Goal: Task Accomplishment & Management: Use online tool/utility

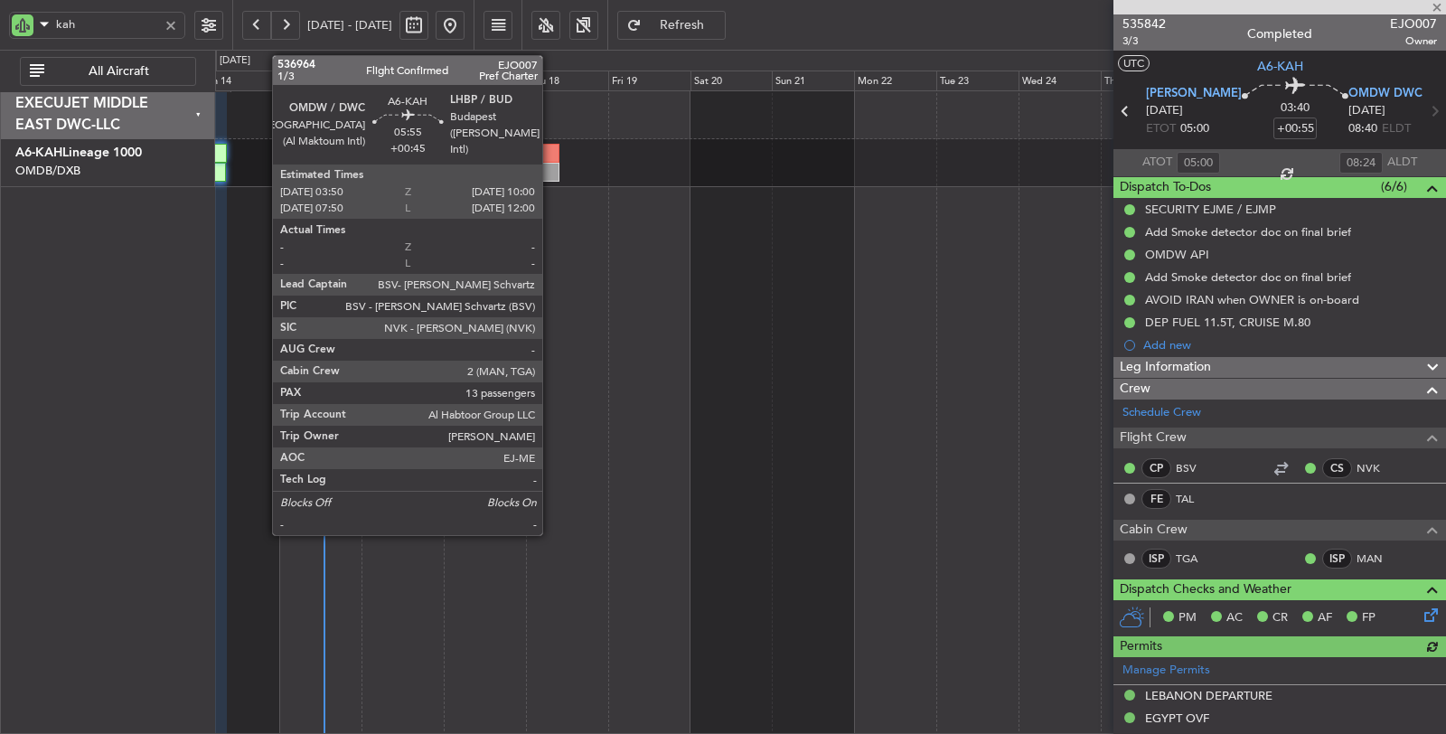
click at [551, 167] on div at bounding box center [549, 172] width 22 height 19
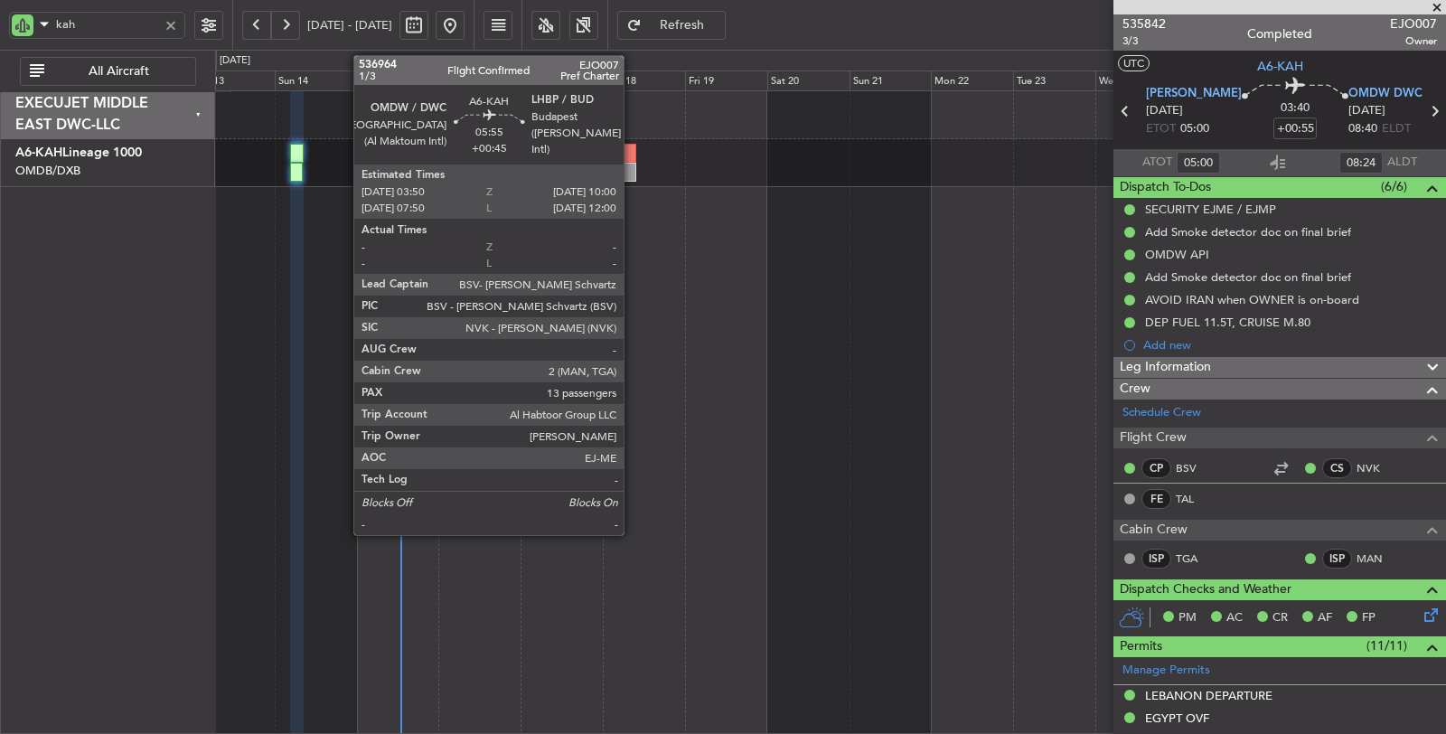
click at [632, 164] on div at bounding box center [626, 172] width 22 height 19
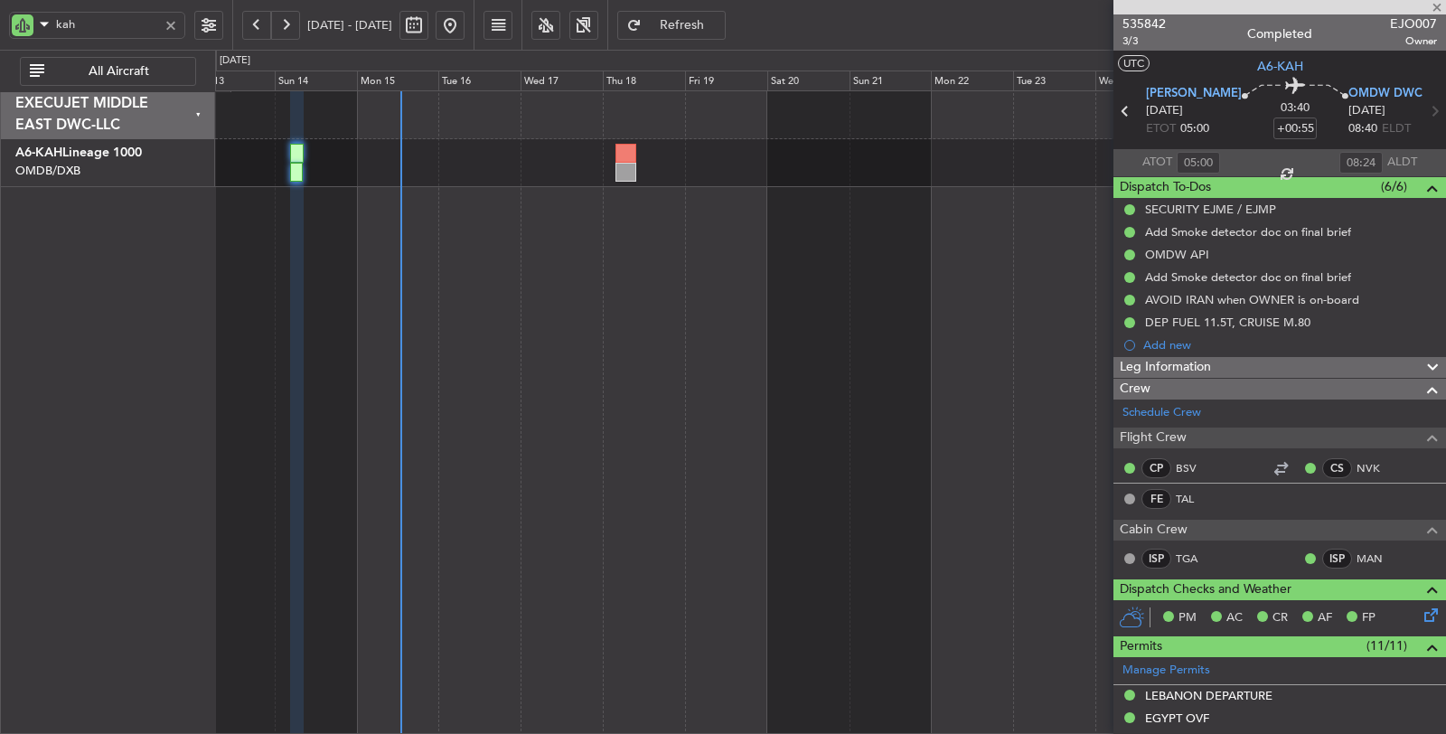
type input "+00:45"
type input "13"
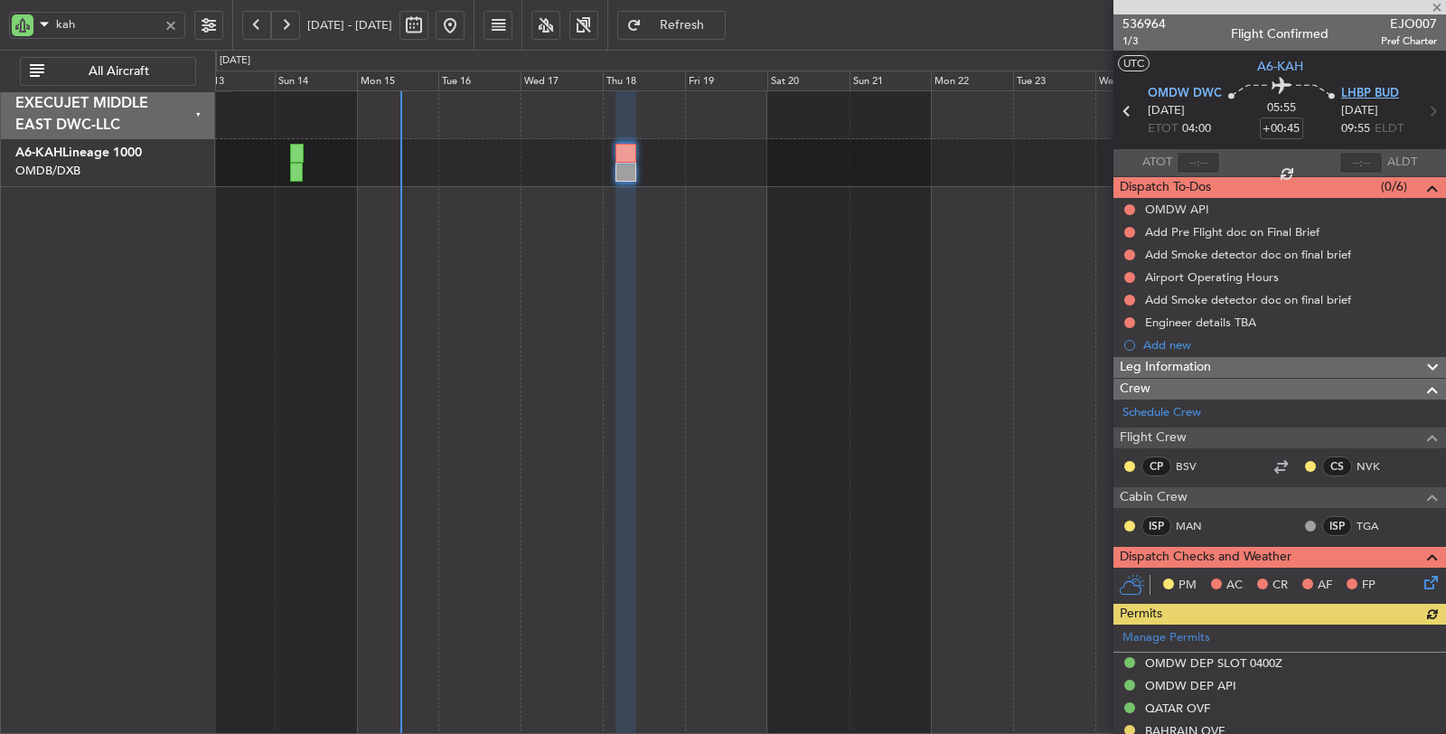
click at [1359, 93] on span "LHBP BUD" at bounding box center [1370, 94] width 58 height 18
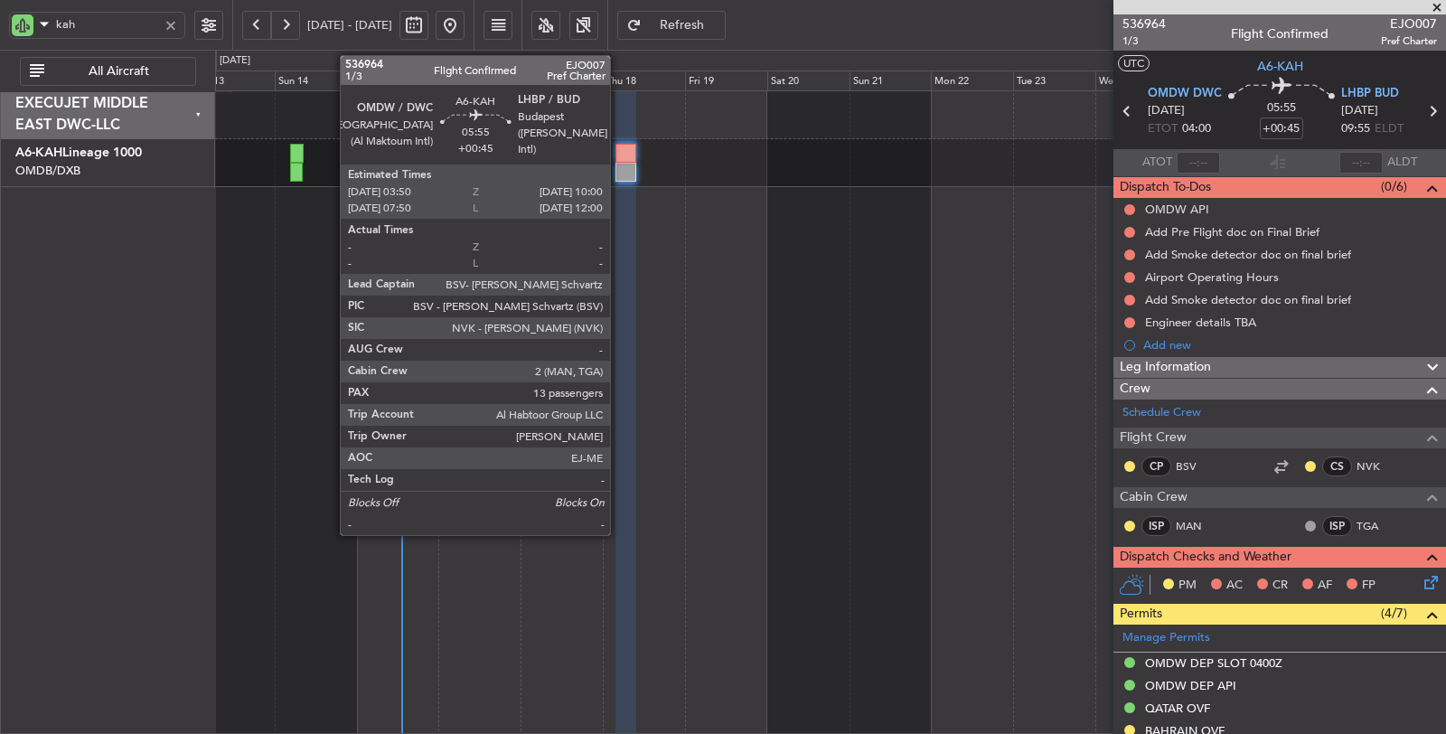
click at [619, 158] on div at bounding box center [626, 153] width 22 height 19
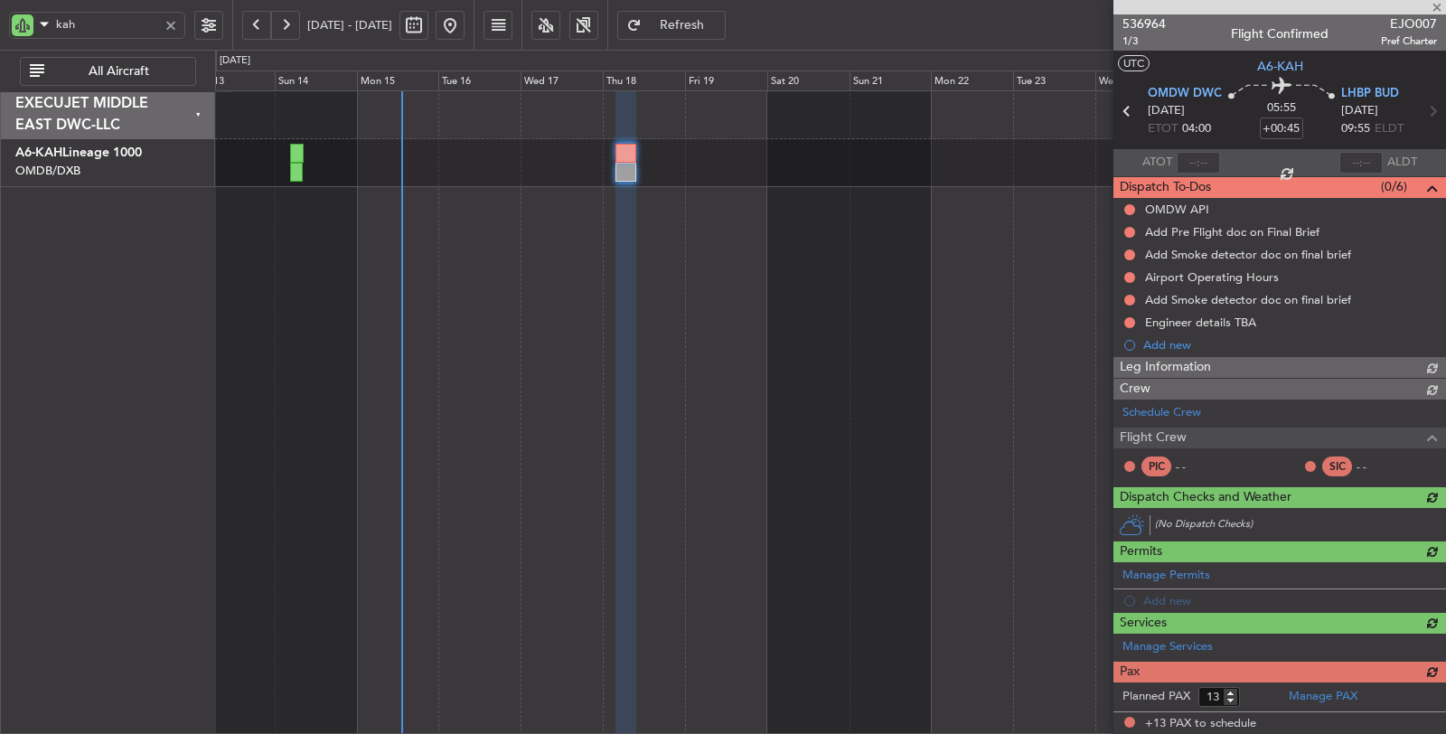
click at [618, 159] on div at bounding box center [626, 153] width 22 height 19
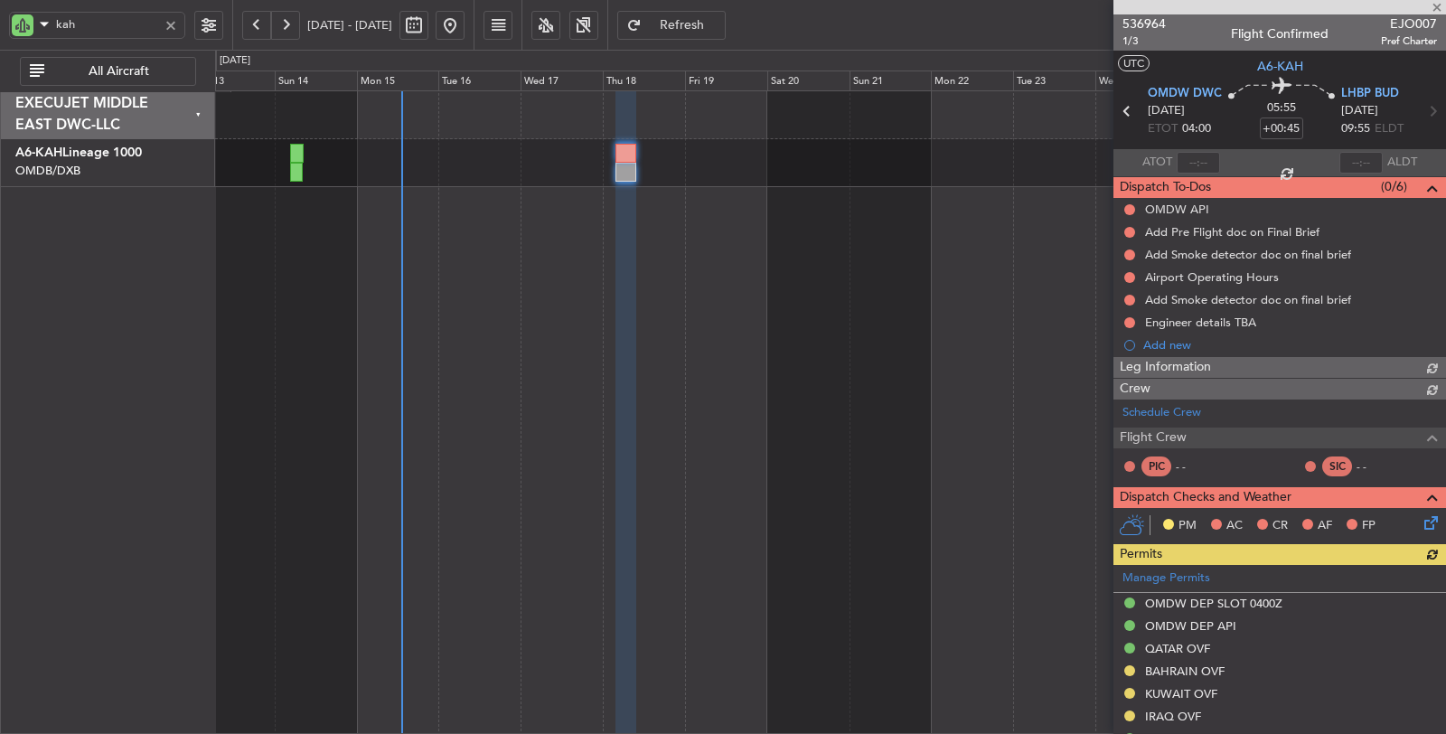
click at [618, 159] on div at bounding box center [626, 153] width 22 height 19
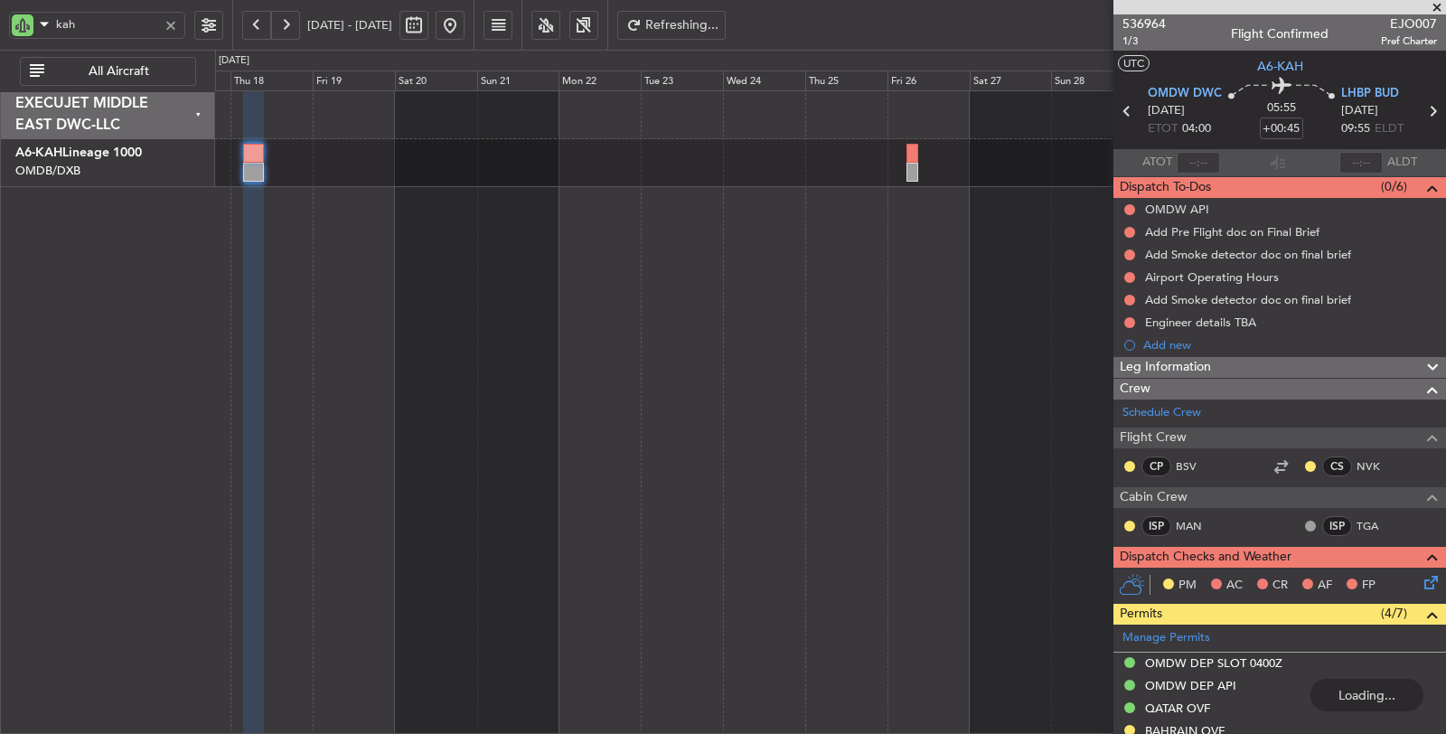
click at [440, 209] on div at bounding box center [830, 412] width 1231 height 644
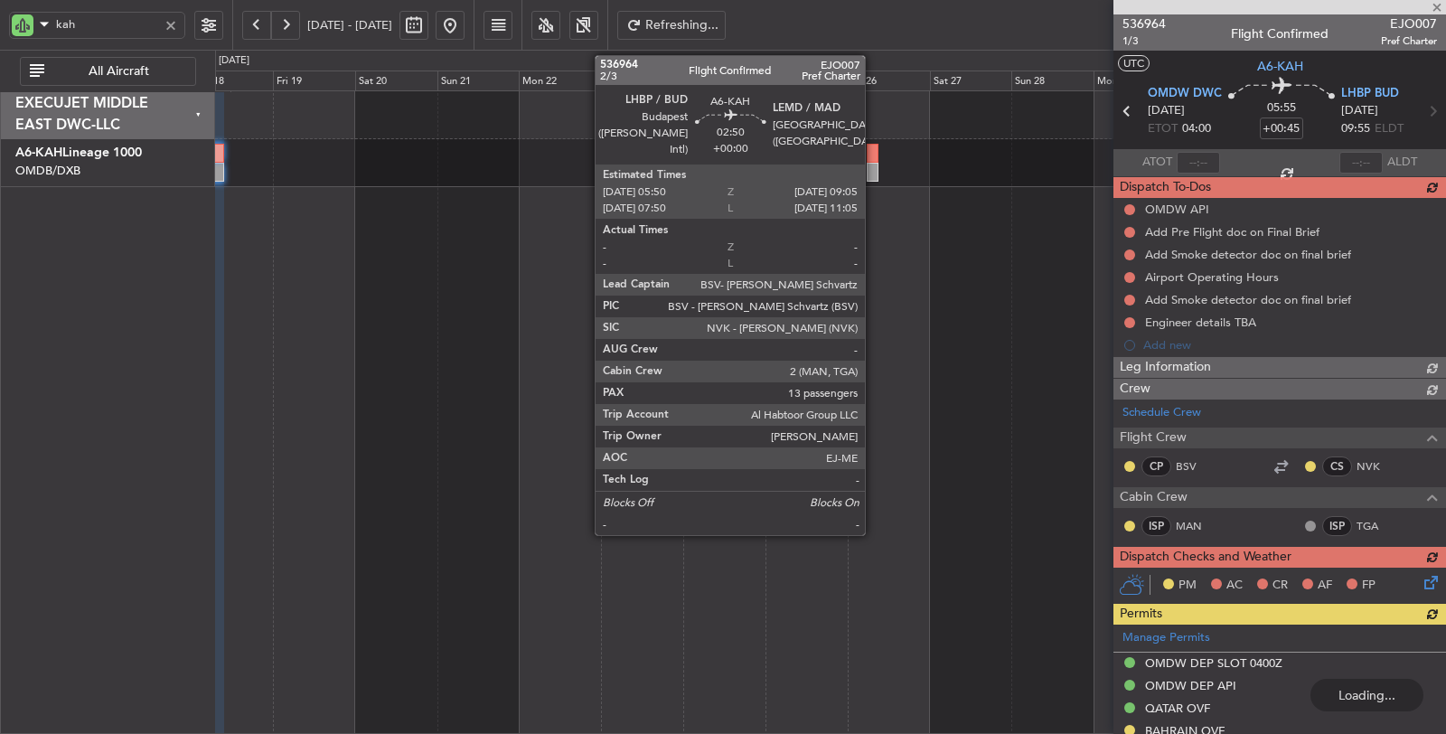
click at [874, 173] on div at bounding box center [872, 172] width 12 height 19
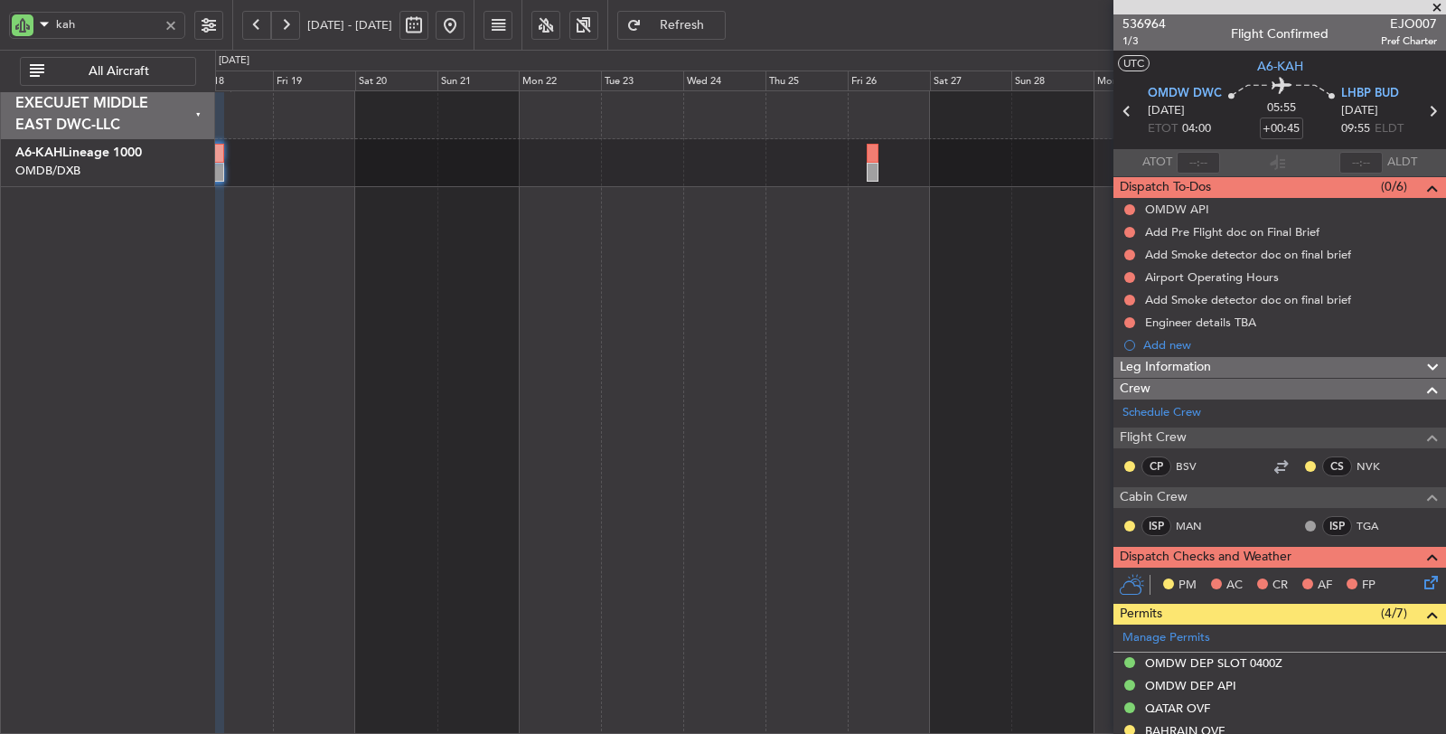
click at [497, 194] on div at bounding box center [830, 412] width 1231 height 644
click at [176, 23] on div at bounding box center [171, 25] width 20 height 20
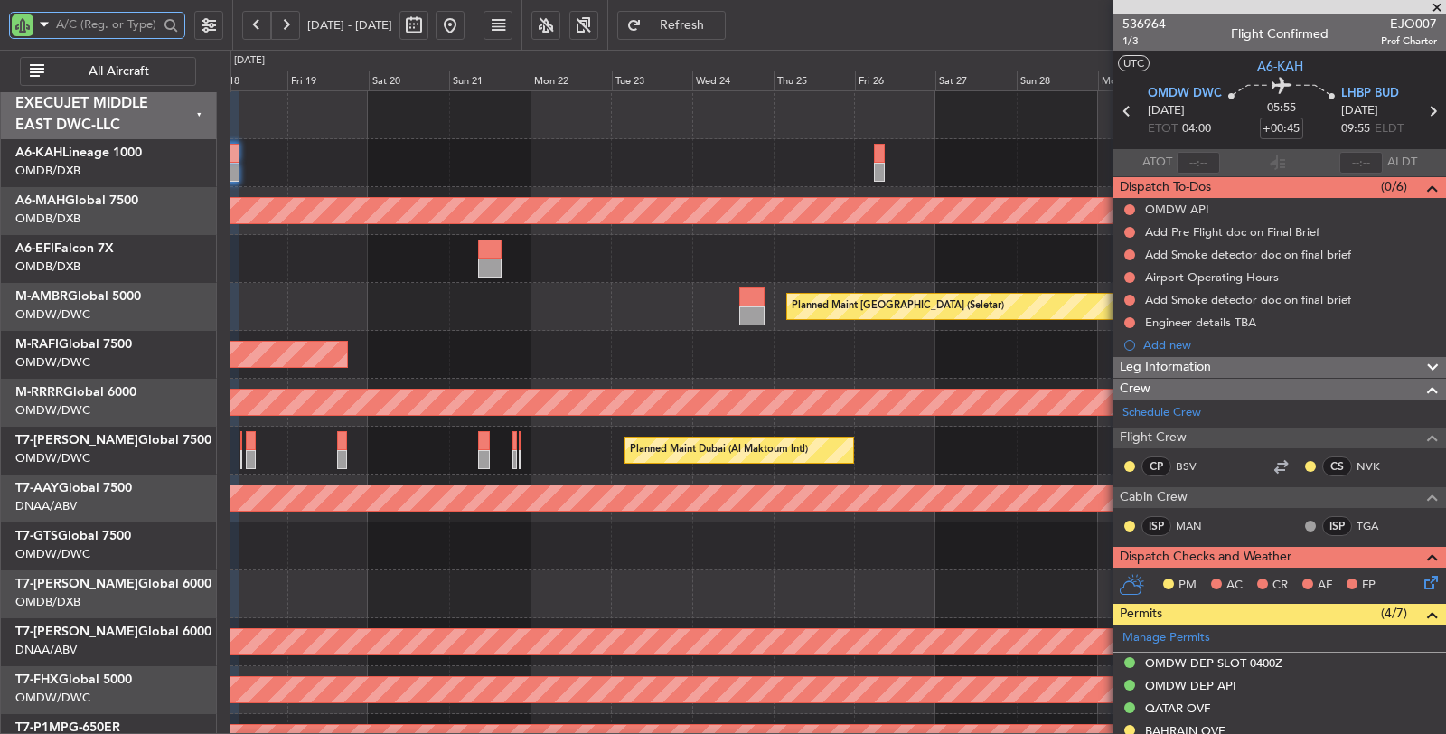
click at [105, 23] on input "text" at bounding box center [107, 24] width 102 height 27
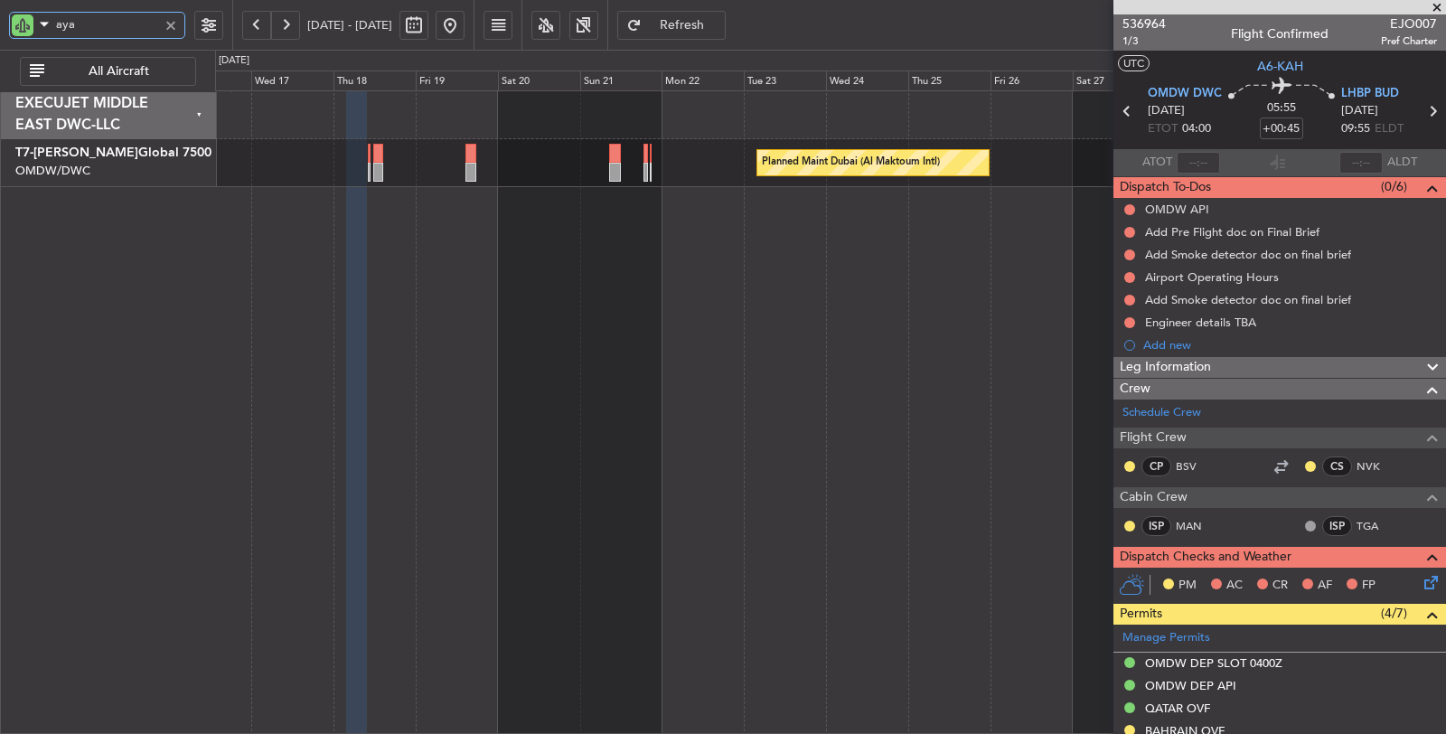
click at [496, 234] on div "Planned Maint Dubai (Al Maktoum Intl)" at bounding box center [830, 412] width 1231 height 644
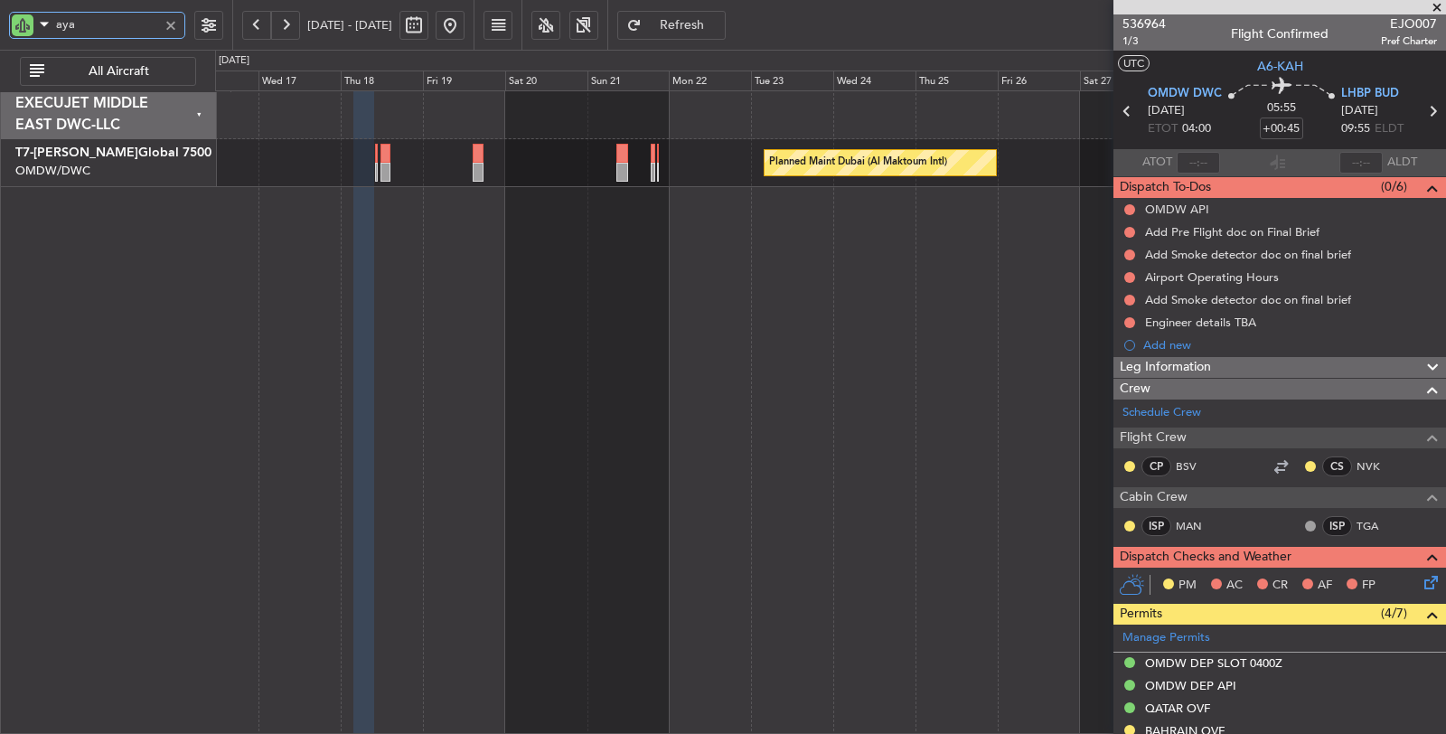
type input "aya"
click at [464, 24] on button at bounding box center [449, 25] width 29 height 29
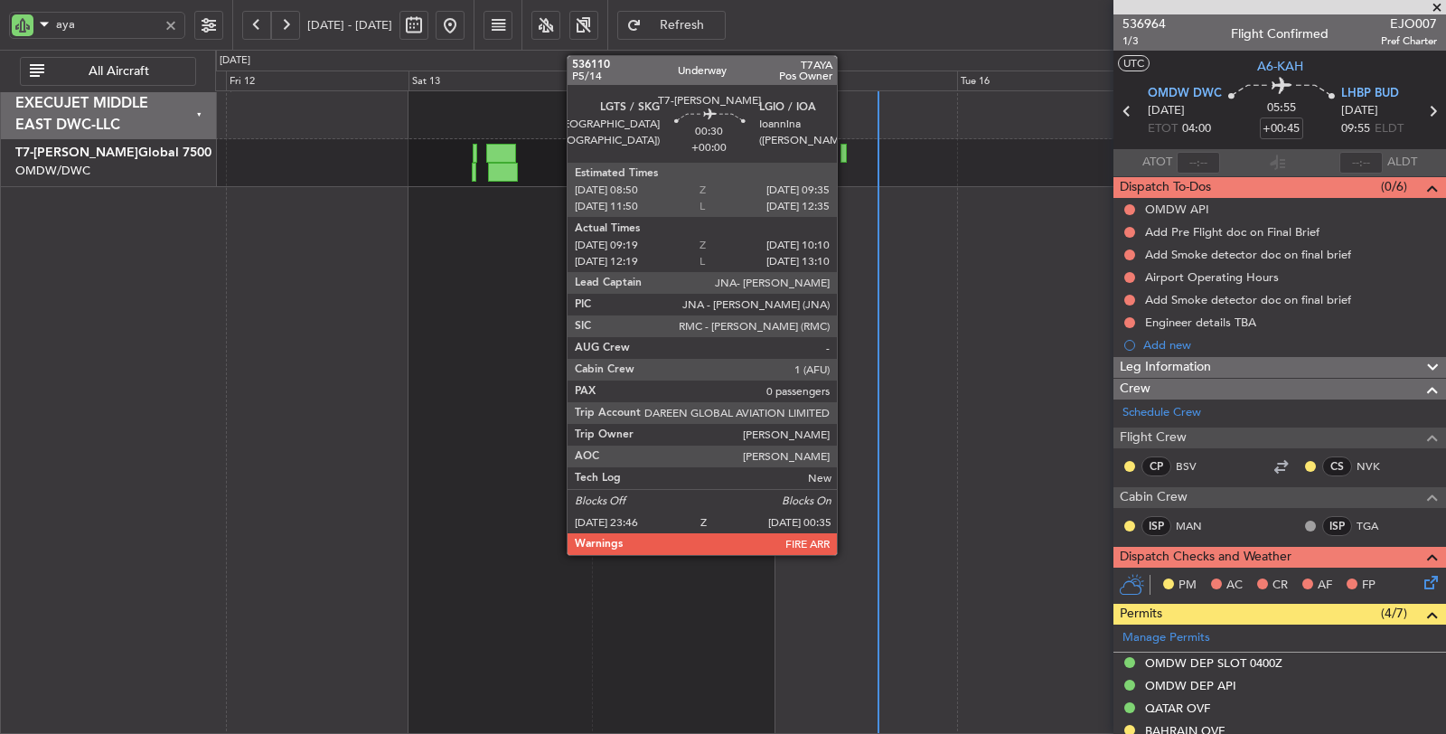
click at [846, 156] on div at bounding box center [843, 153] width 6 height 19
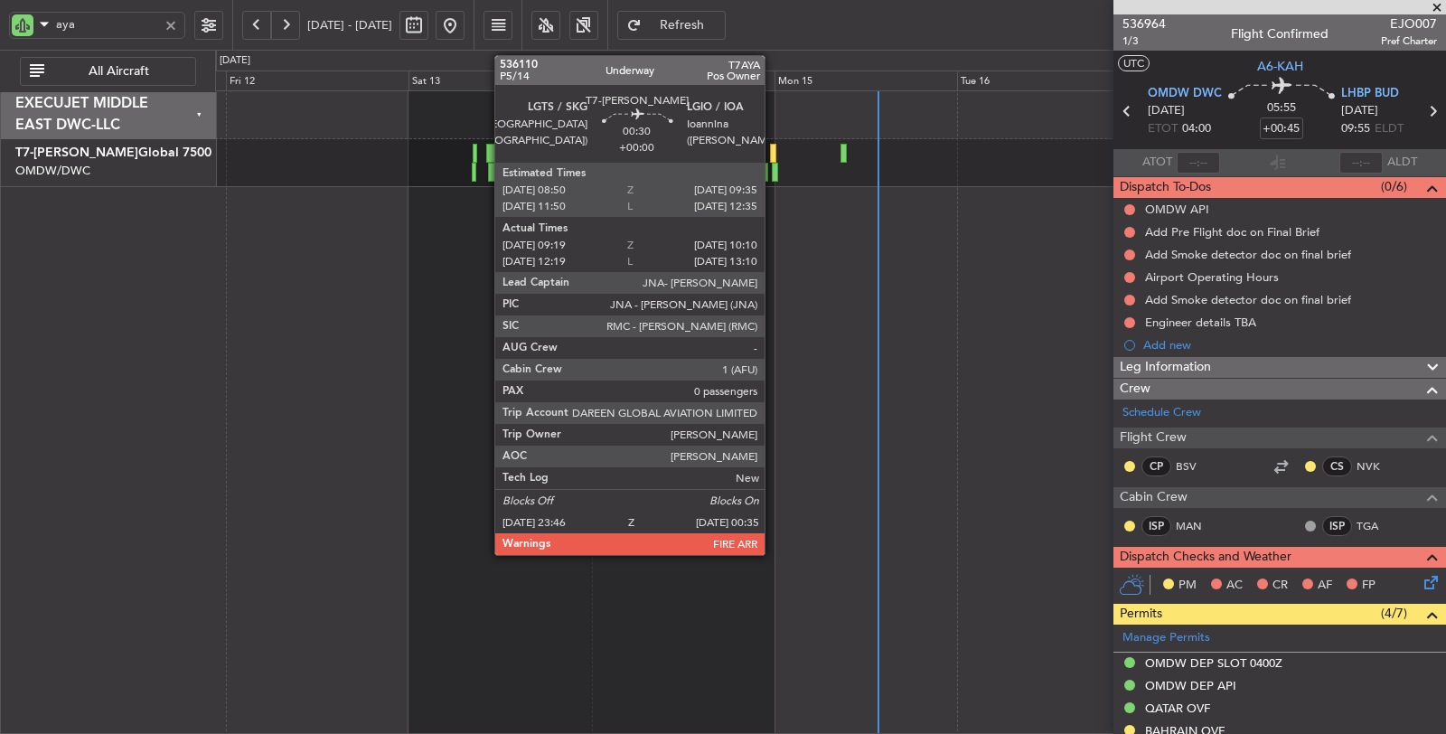
click at [773, 173] on div at bounding box center [775, 172] width 6 height 19
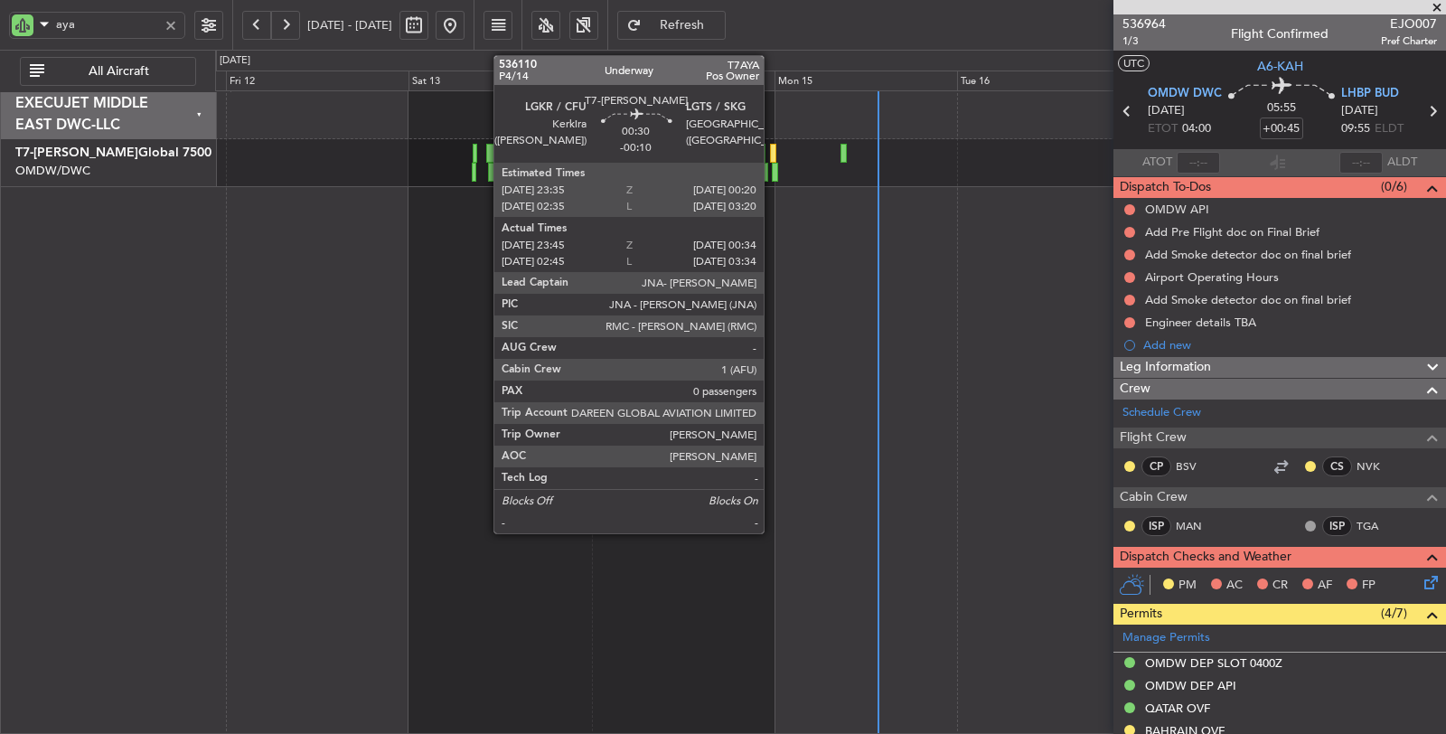
click at [772, 145] on div at bounding box center [773, 153] width 6 height 19
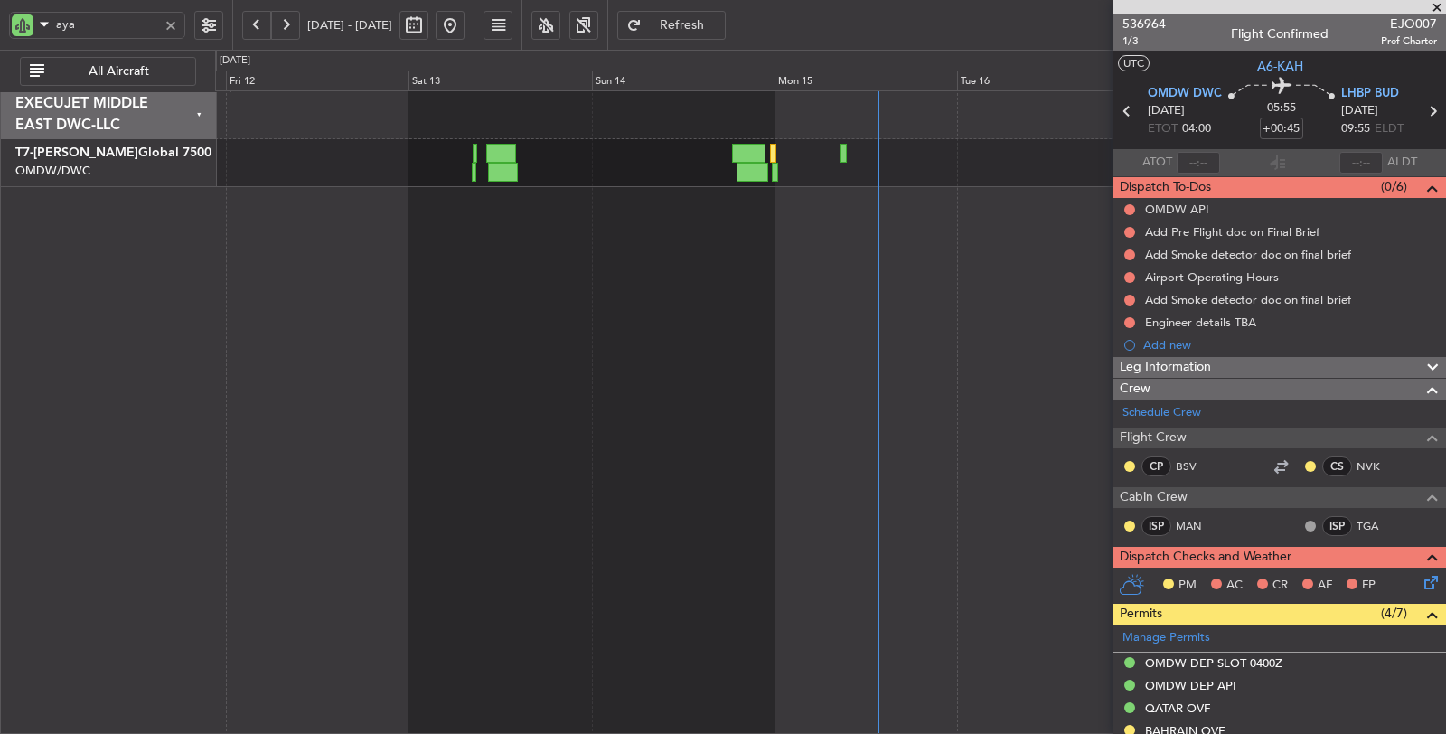
click at [693, 25] on button "Refresh" at bounding box center [671, 25] width 108 height 29
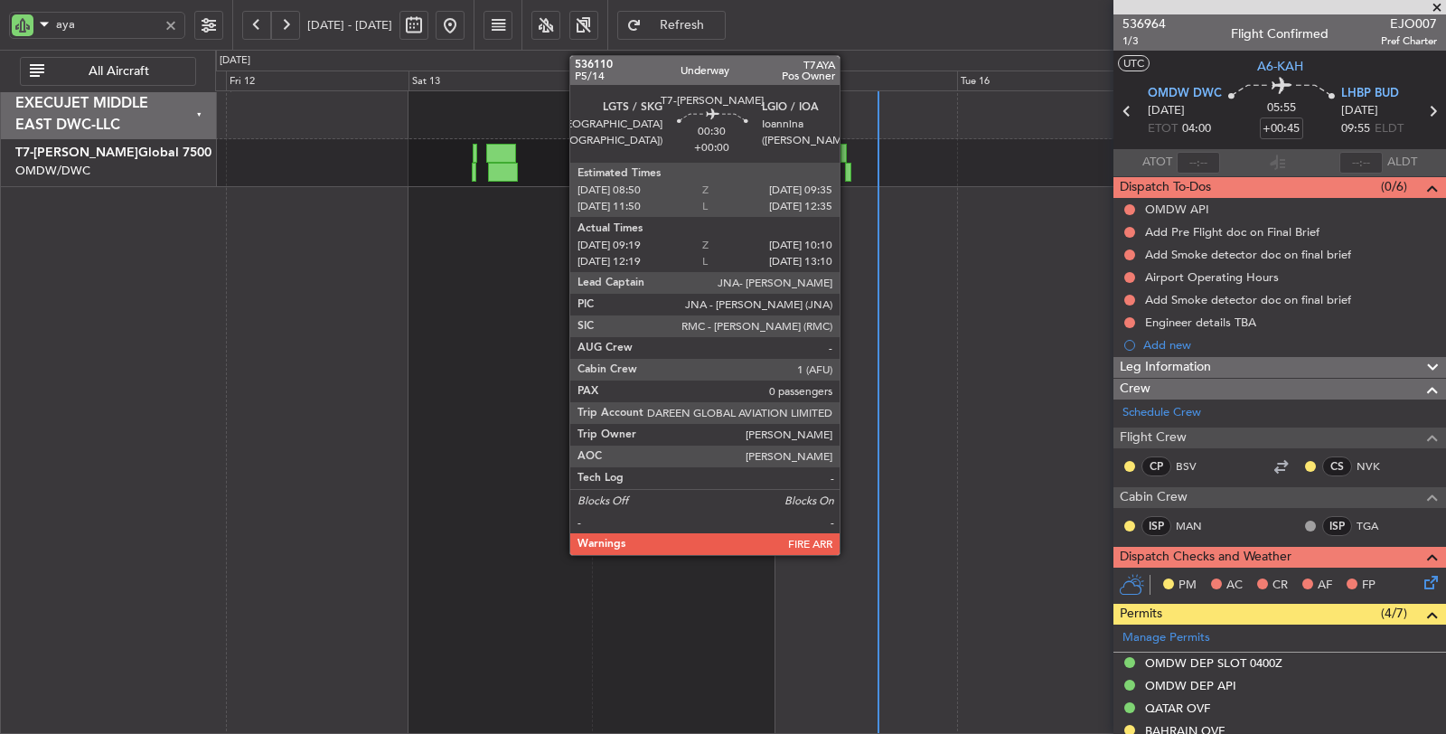
click at [848, 172] on div at bounding box center [848, 172] width 7 height 19
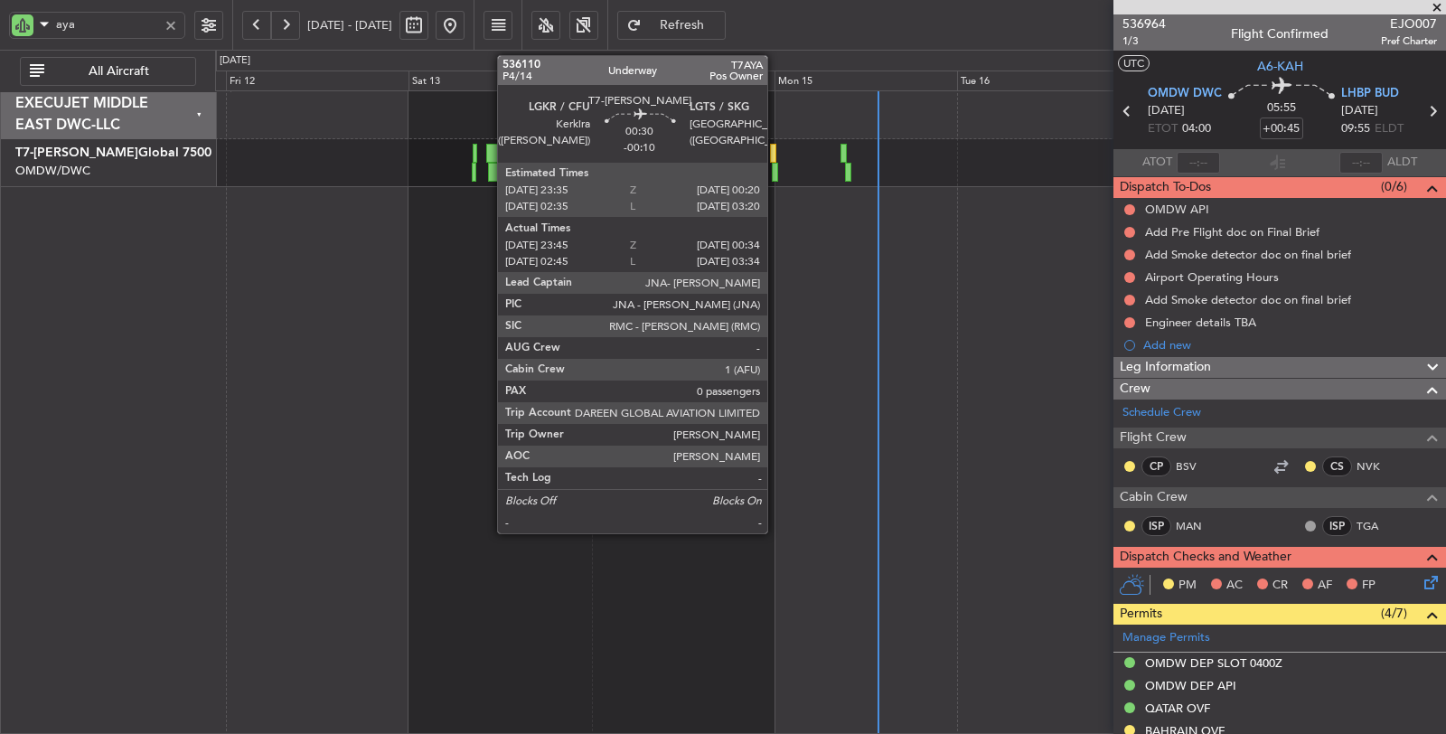
click at [776, 164] on div at bounding box center [775, 172] width 6 height 19
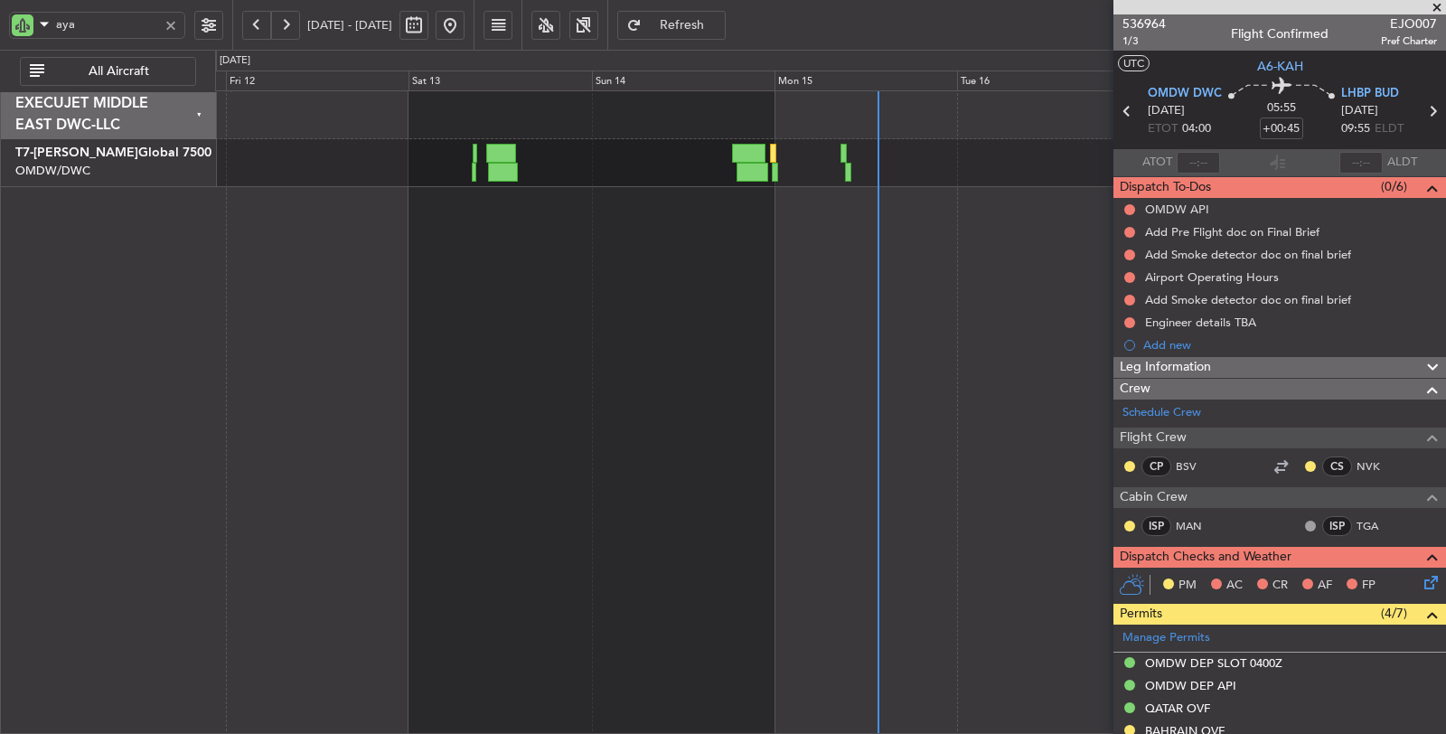
click at [683, 273] on div at bounding box center [830, 412] width 1231 height 644
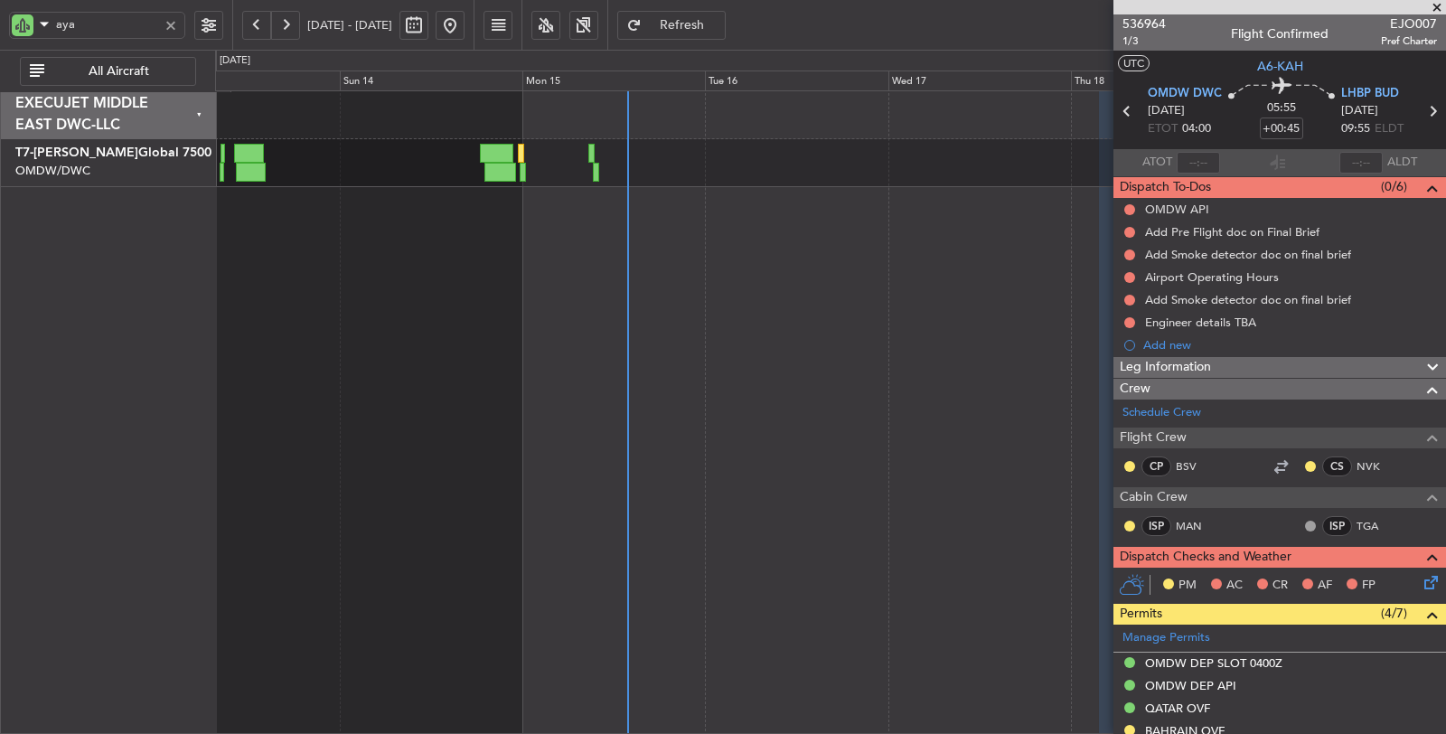
click at [679, 457] on div at bounding box center [830, 412] width 1231 height 644
